Goal: Information Seeking & Learning: Learn about a topic

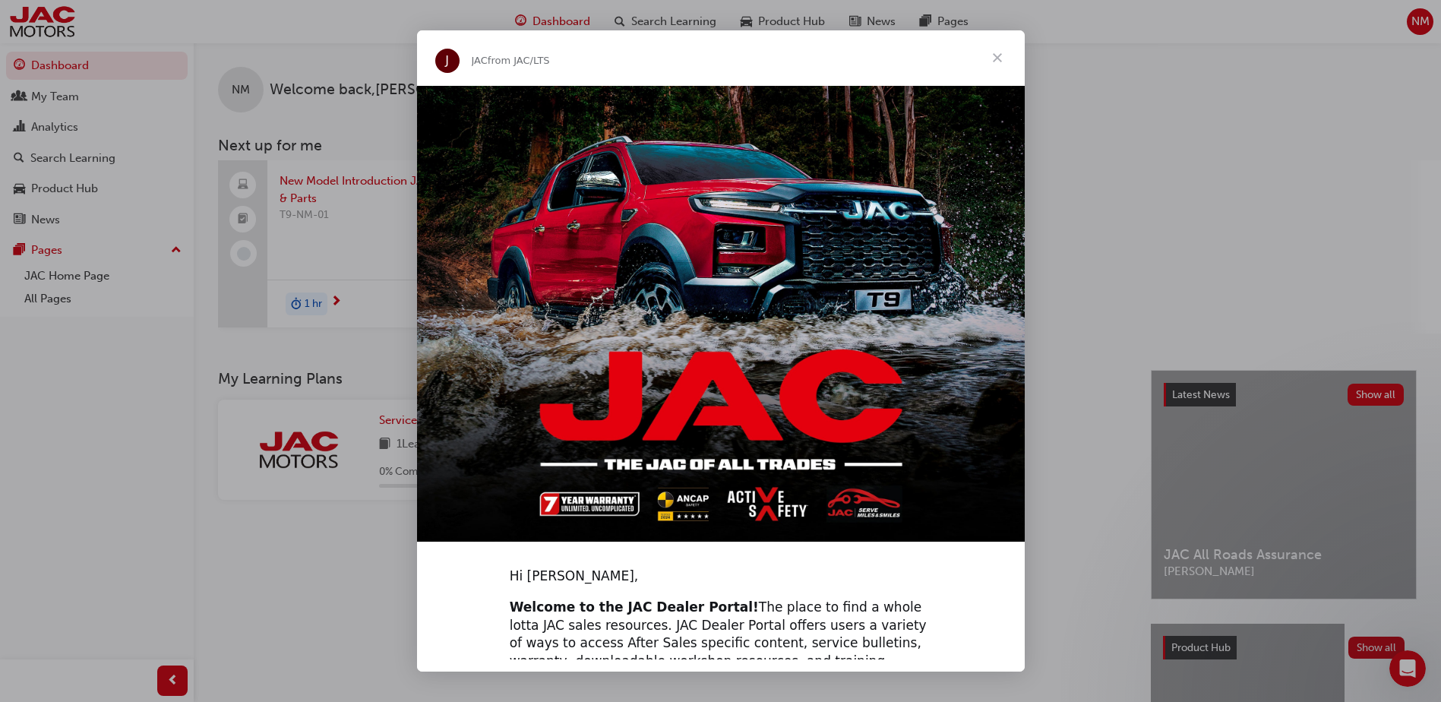
click at [997, 63] on span "Close" at bounding box center [997, 57] width 55 height 55
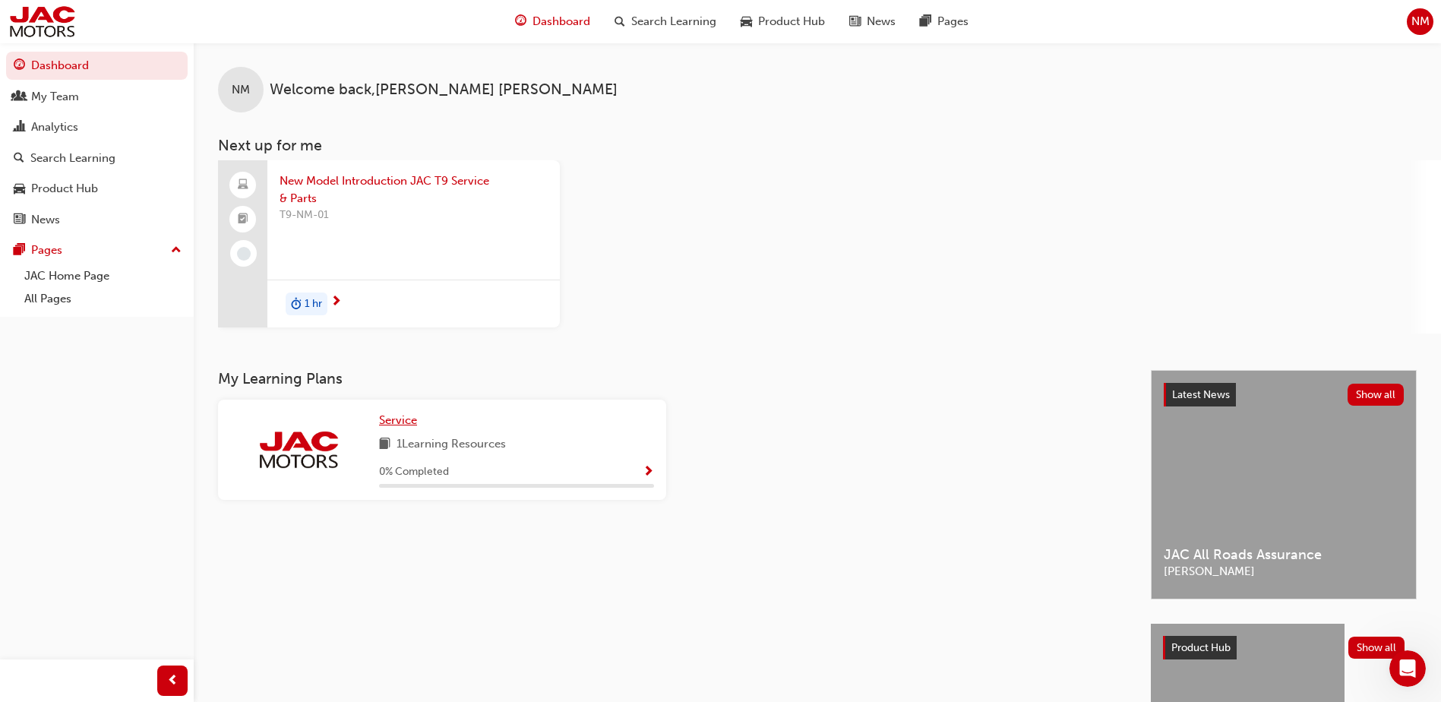
click at [385, 424] on span "Service" at bounding box center [398, 420] width 38 height 14
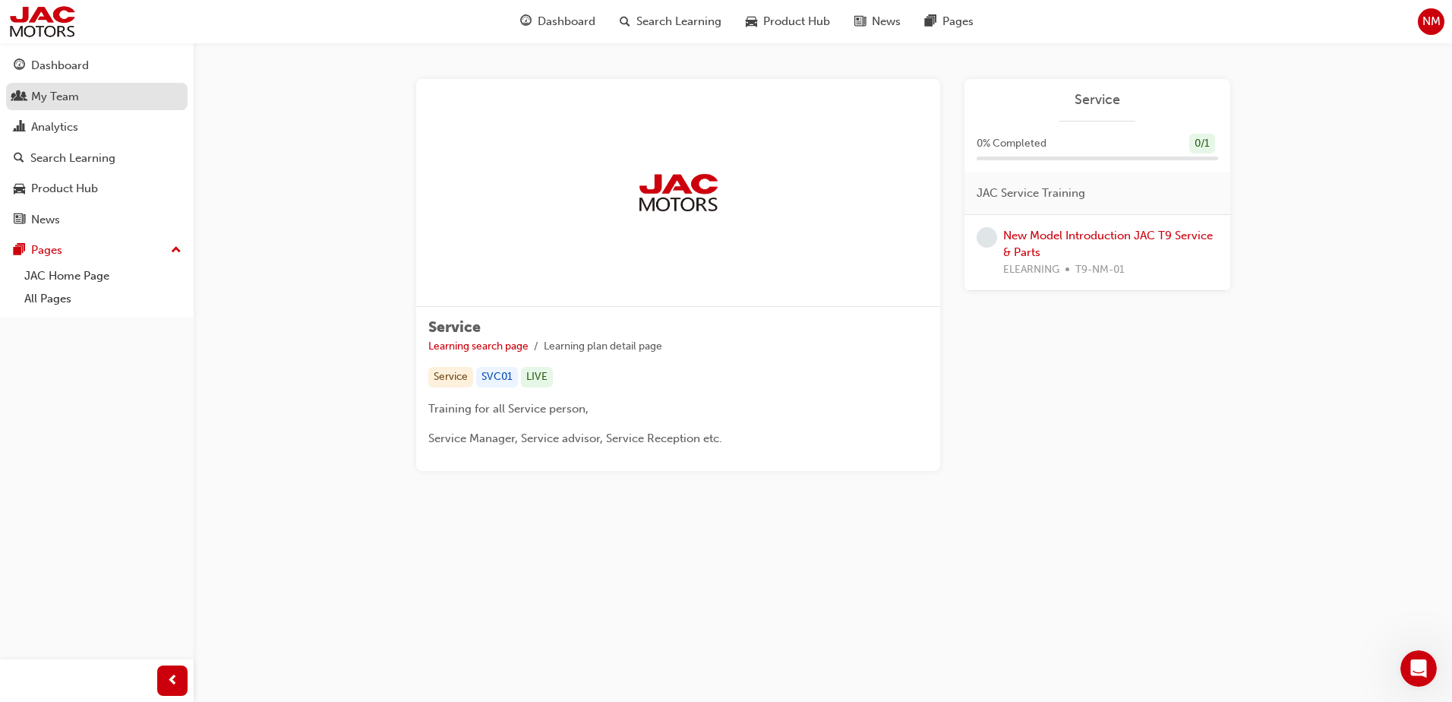
click at [41, 95] on div "My Team" at bounding box center [55, 96] width 48 height 17
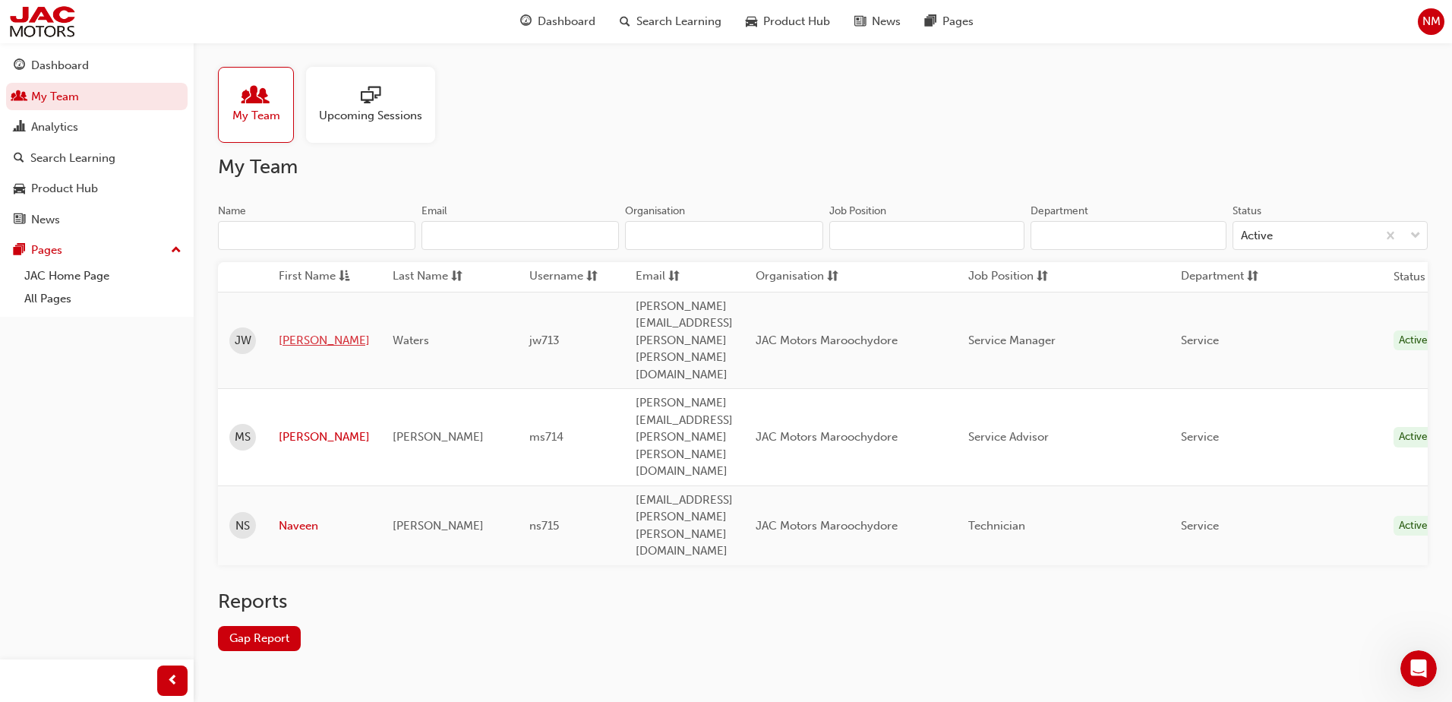
click at [355, 332] on link "John" at bounding box center [324, 340] width 91 height 17
click at [49, 133] on div "Analytics" at bounding box center [54, 127] width 47 height 17
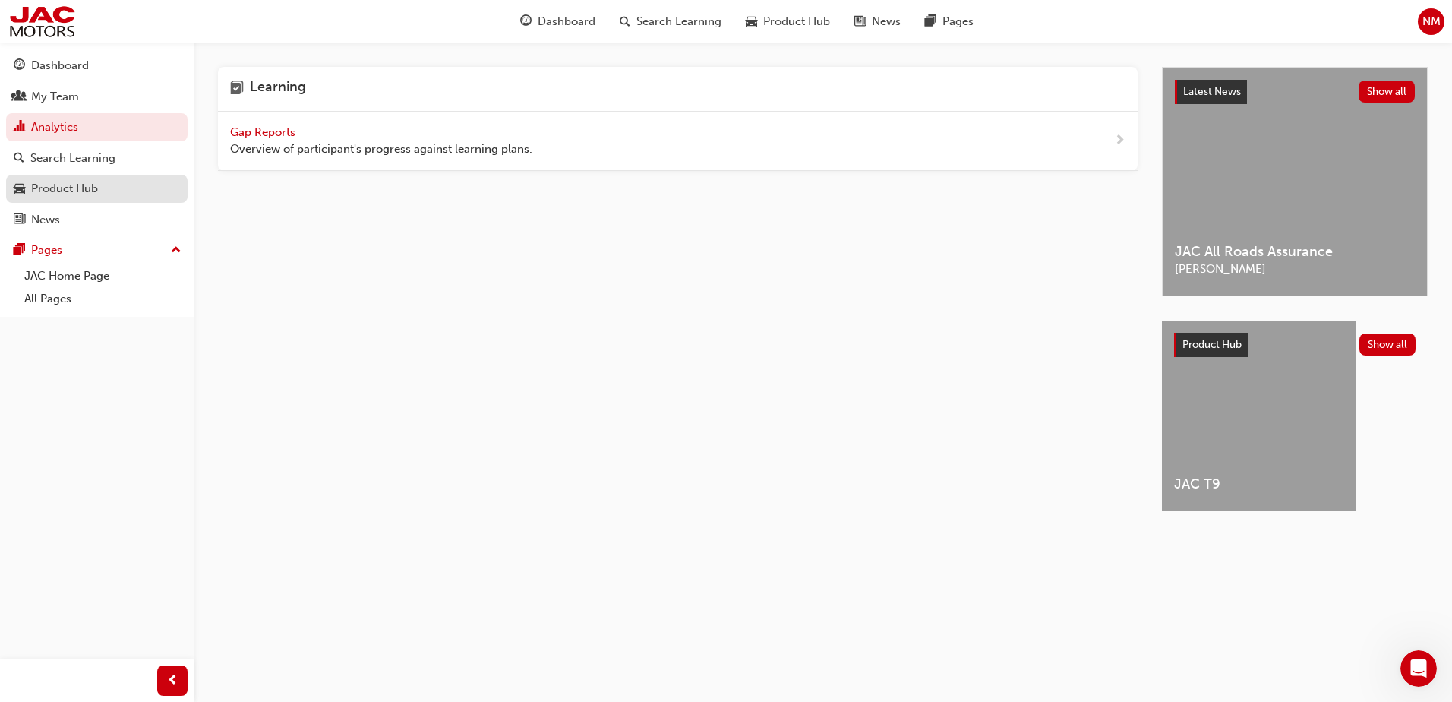
click at [81, 188] on div "Product Hub" at bounding box center [64, 188] width 67 height 17
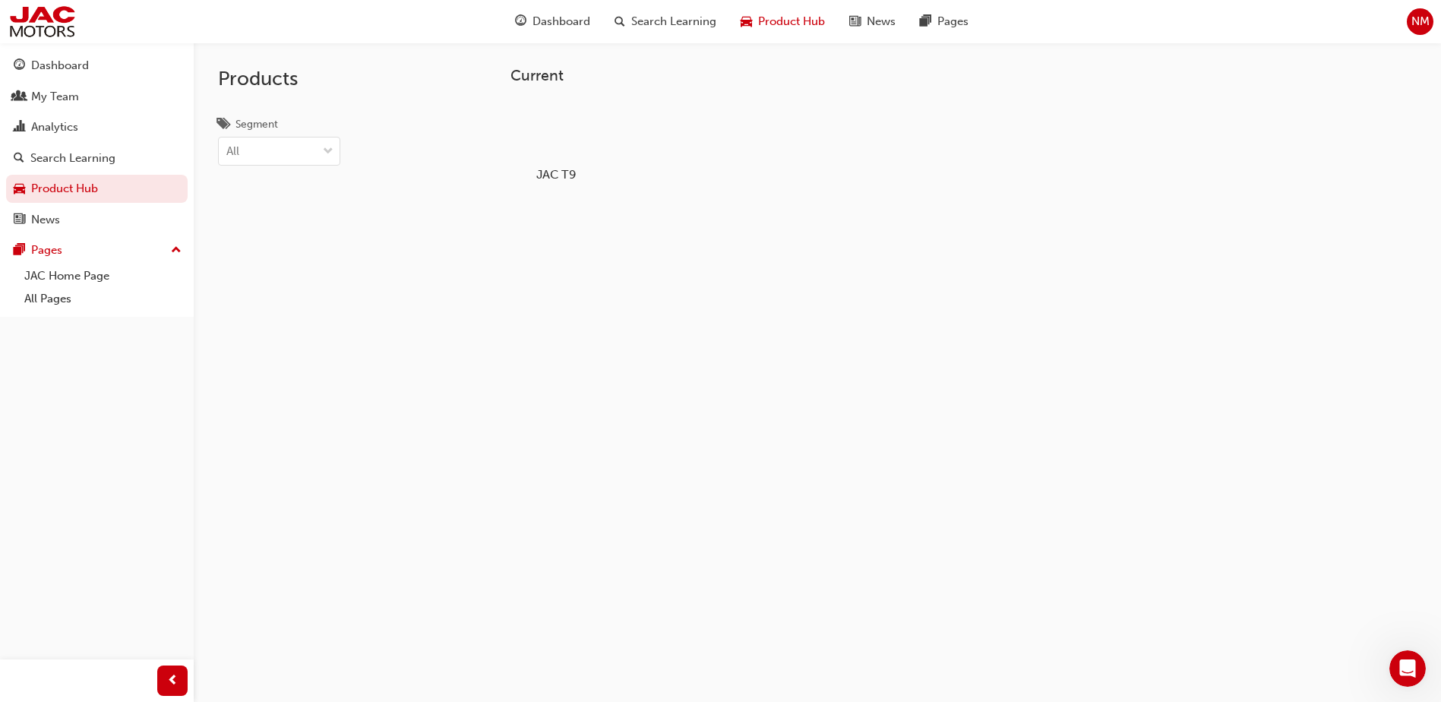
click at [546, 125] on div at bounding box center [556, 130] width 84 height 61
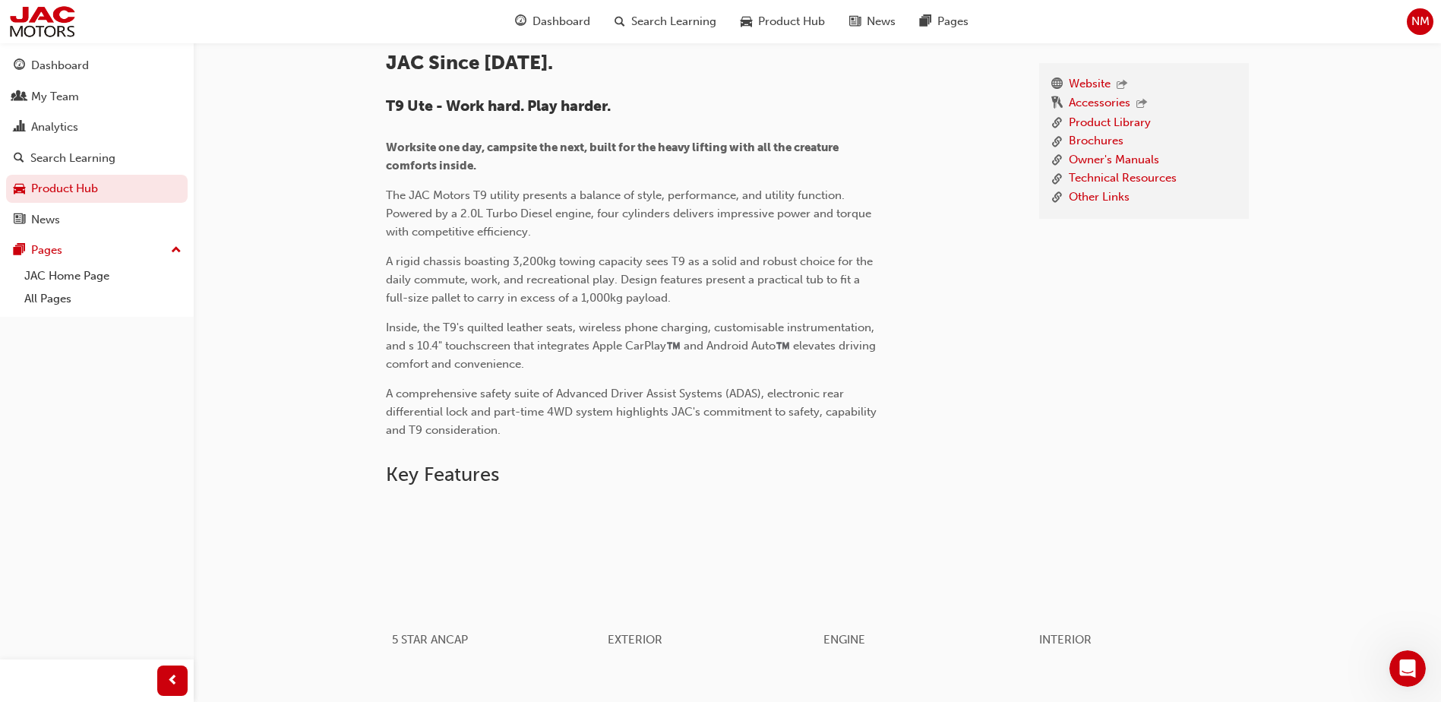
scroll to position [327, 0]
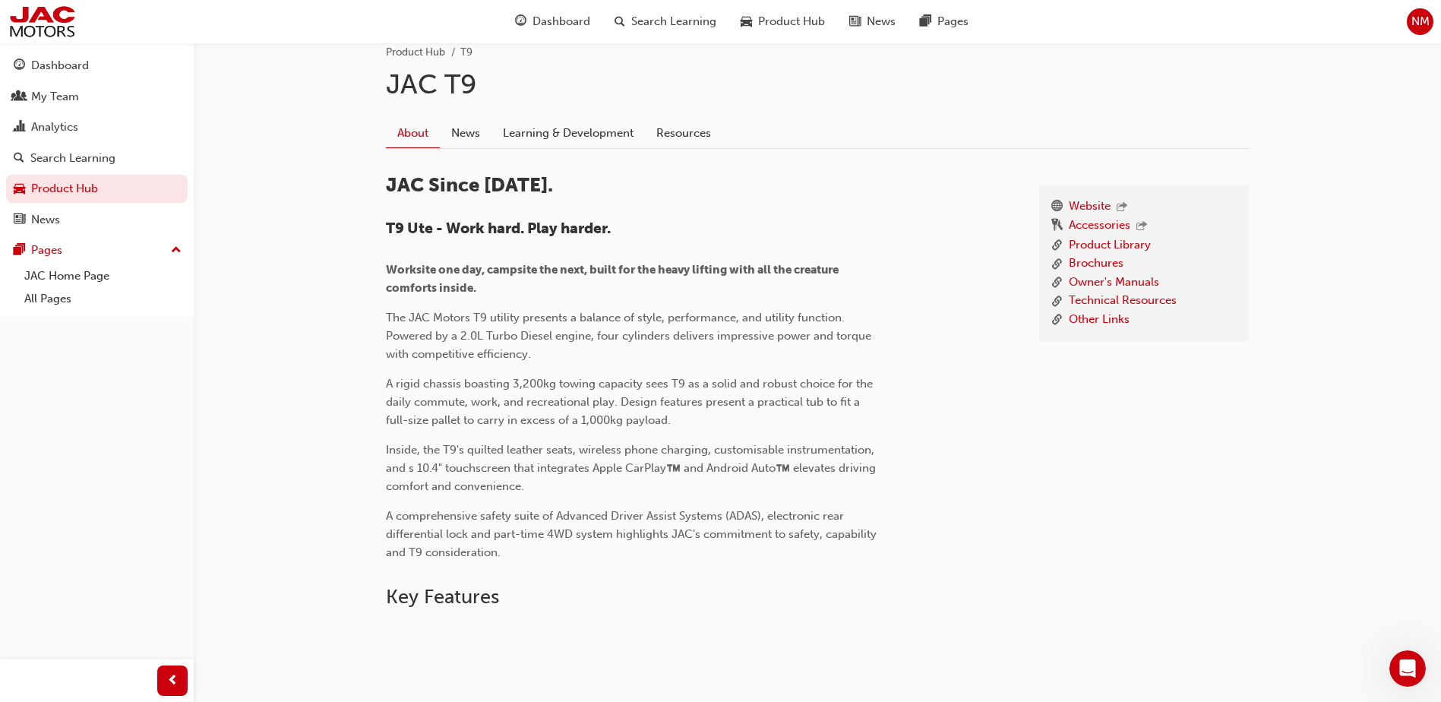
click at [1247, 448] on div "Website Accessories Product Library Brochures Owner's Manuals Technical Resourc…" at bounding box center [1144, 366] width 210 height 363
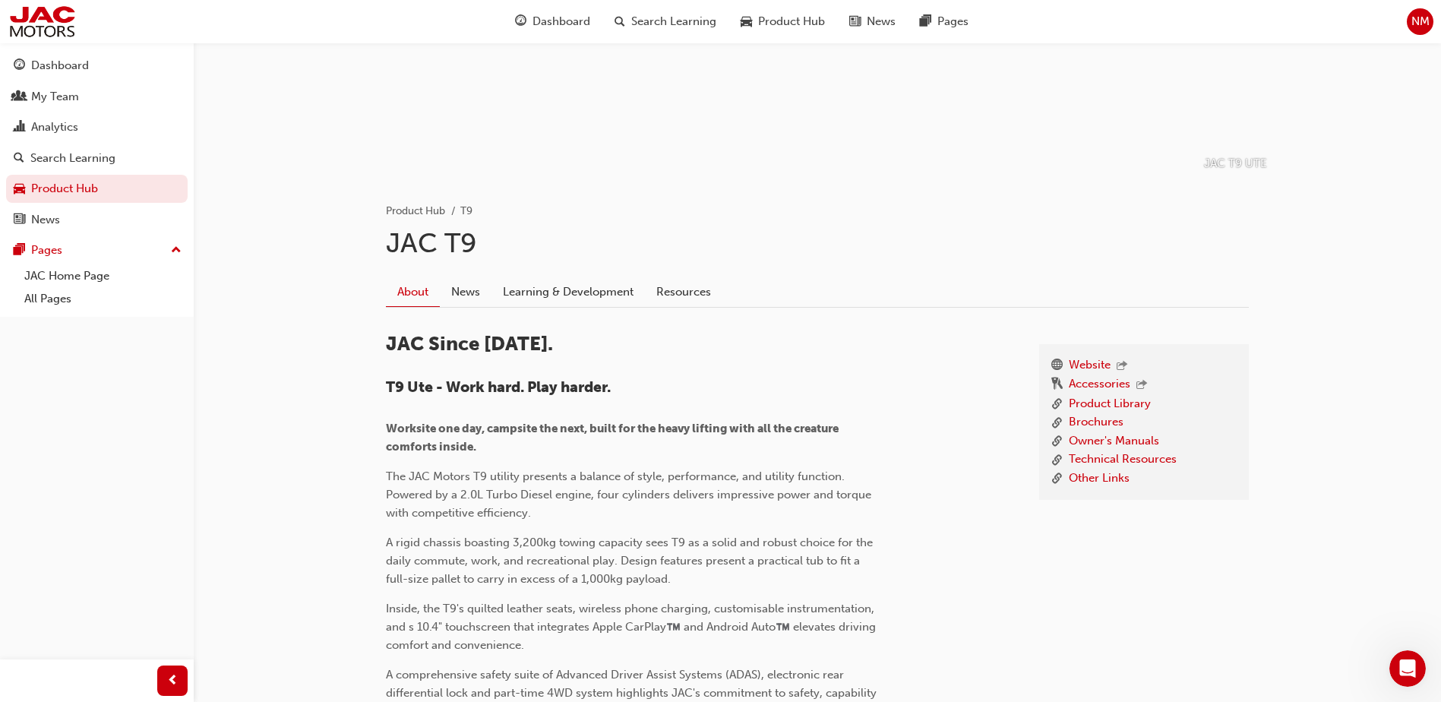
scroll to position [0, 0]
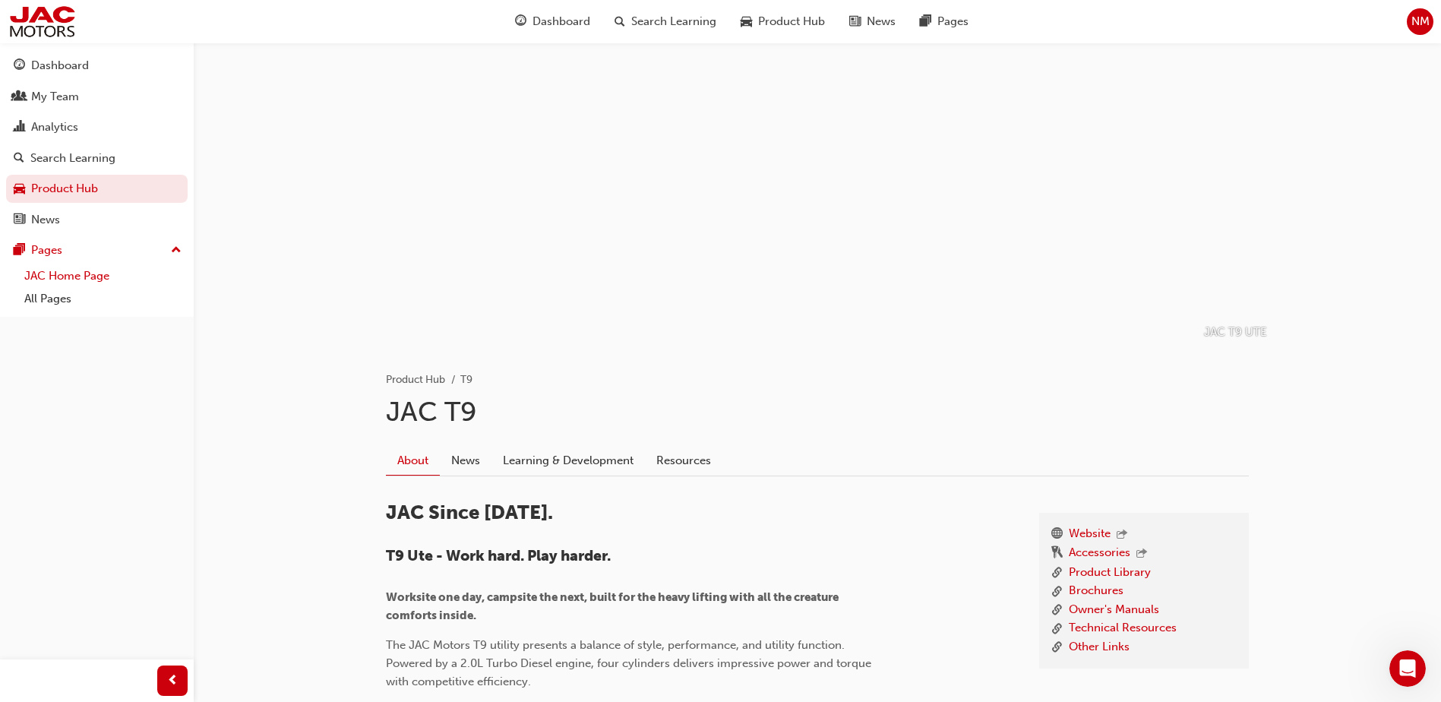
click at [59, 272] on link "JAC Home Page" at bounding box center [102, 276] width 169 height 24
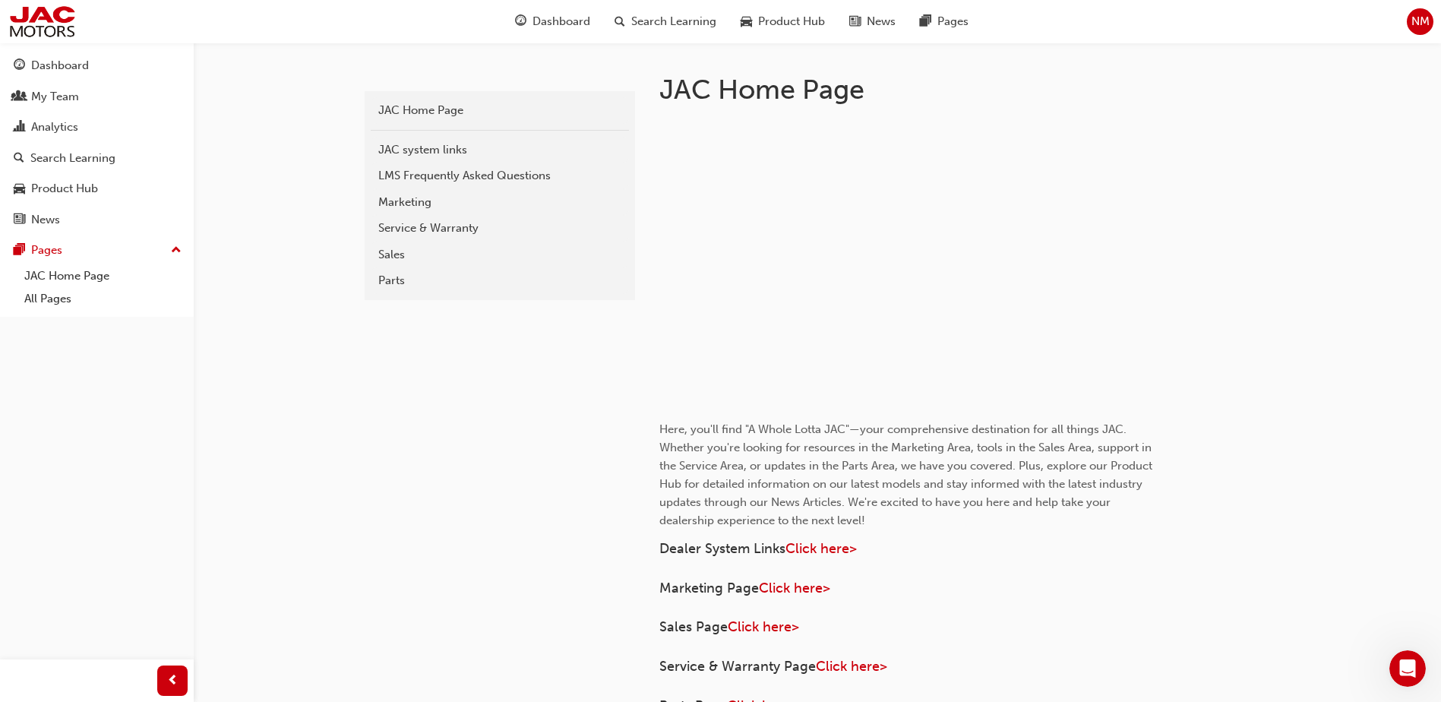
scroll to position [456, 0]
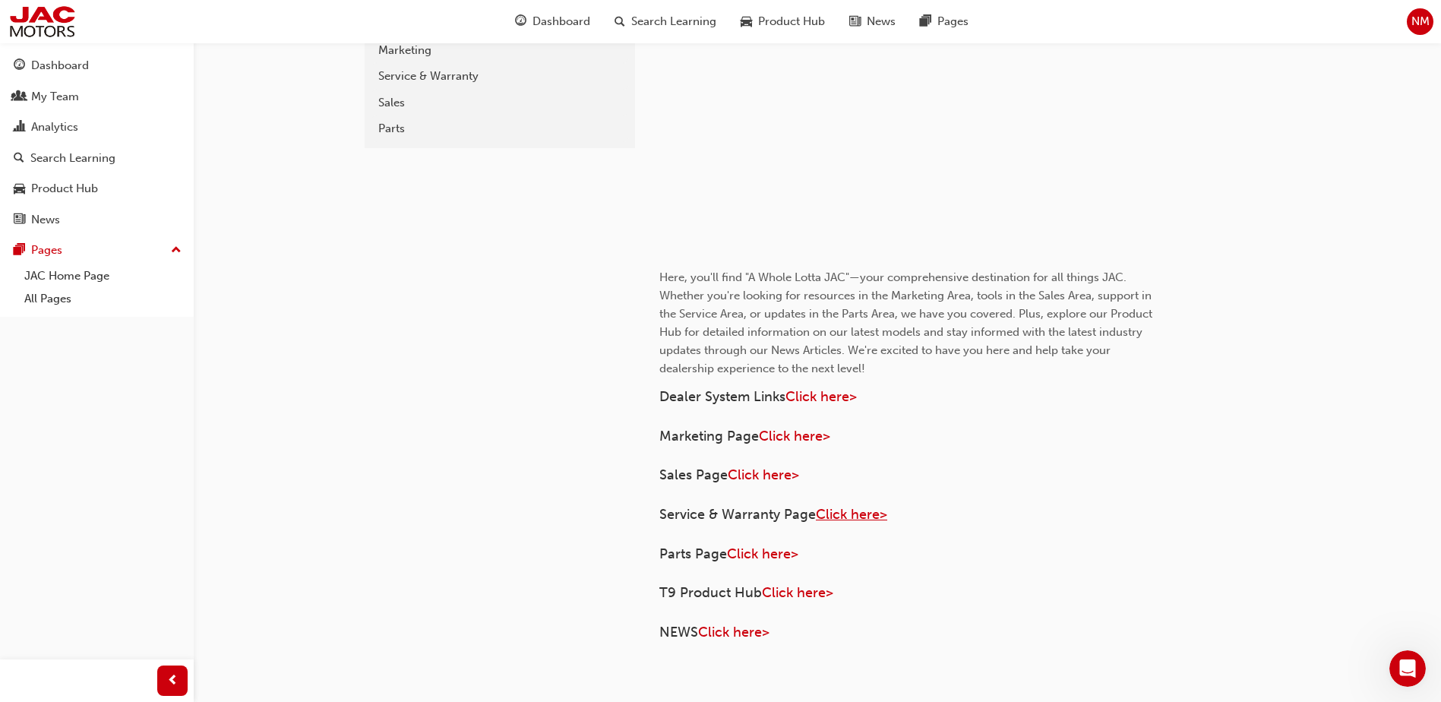
click at [867, 514] on span "Click here>" at bounding box center [851, 514] width 71 height 17
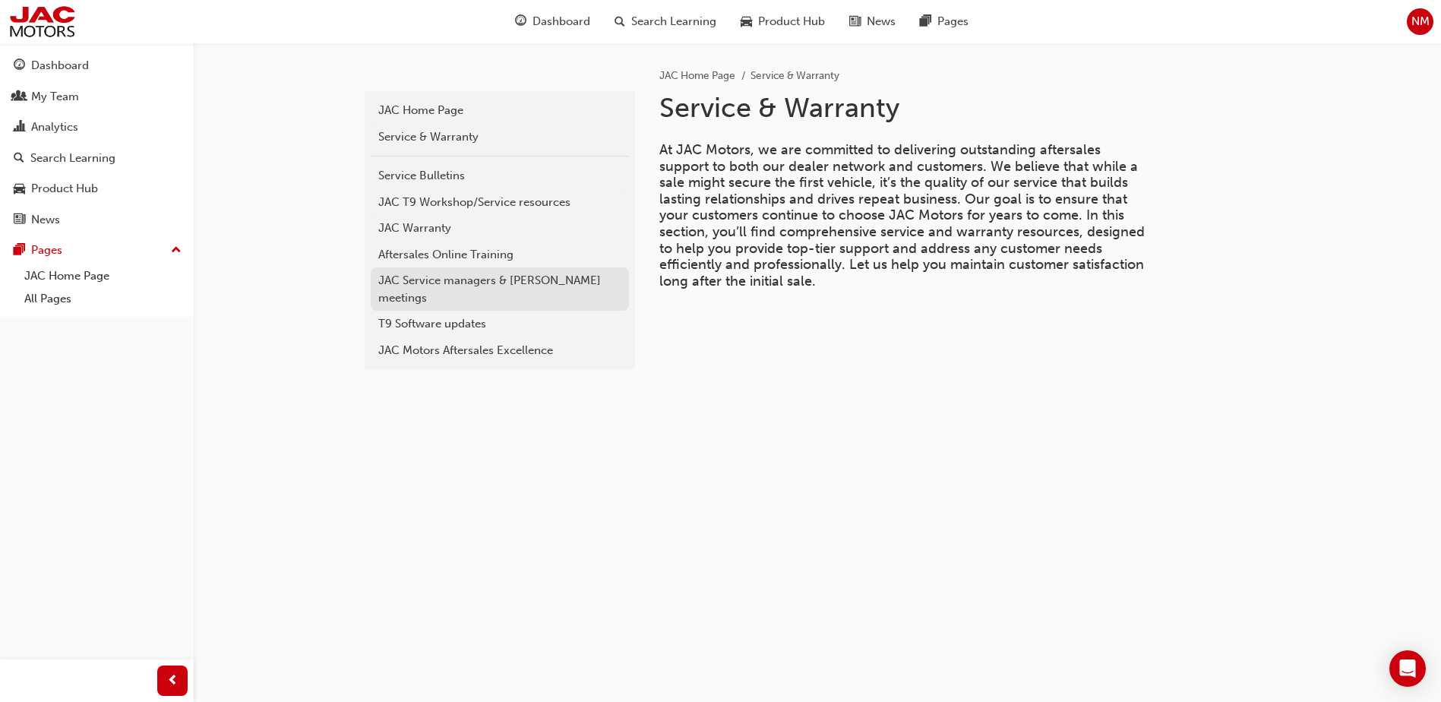
click at [562, 279] on div "JAC Service managers & [PERSON_NAME] meetings" at bounding box center [499, 289] width 243 height 34
